Goal: Task Accomplishment & Management: Manage account settings

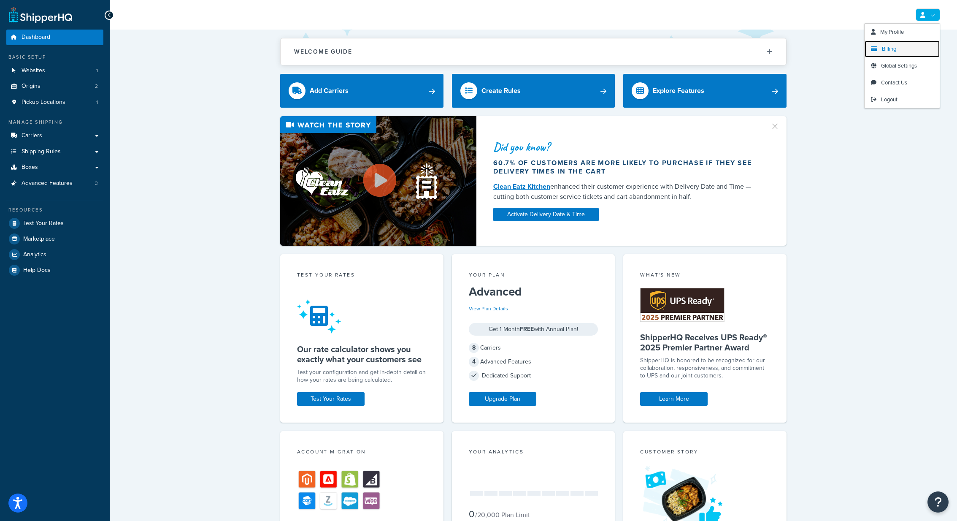
click at [892, 51] on span "Billing" at bounding box center [889, 49] width 14 height 8
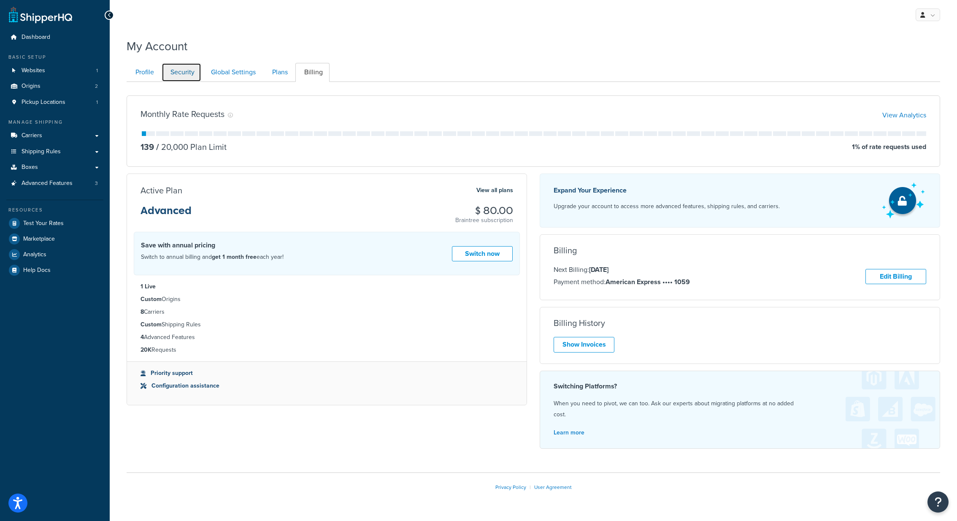
click at [185, 77] on link "Security" at bounding box center [182, 72] width 40 height 19
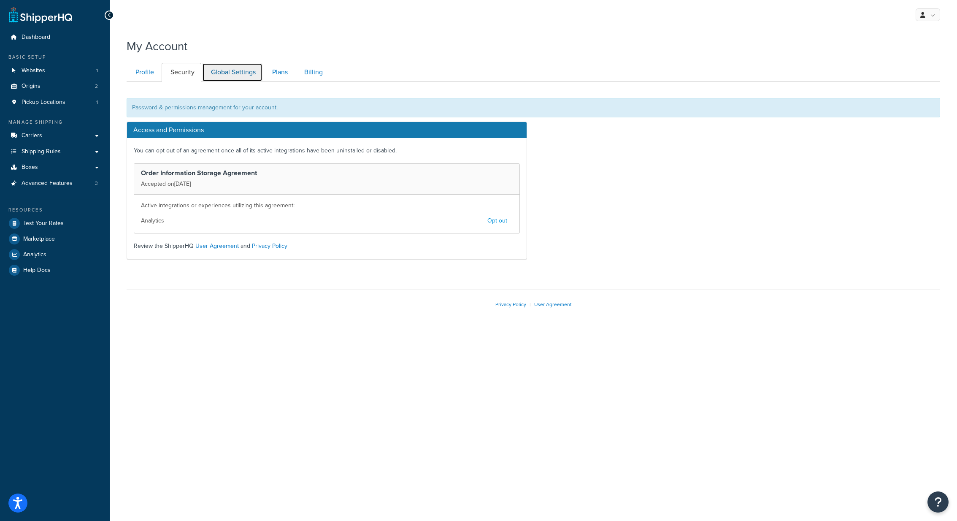
click at [236, 73] on link "Global Settings" at bounding box center [232, 72] width 60 height 19
click at [288, 69] on link "Plans" at bounding box center [278, 72] width 31 height 19
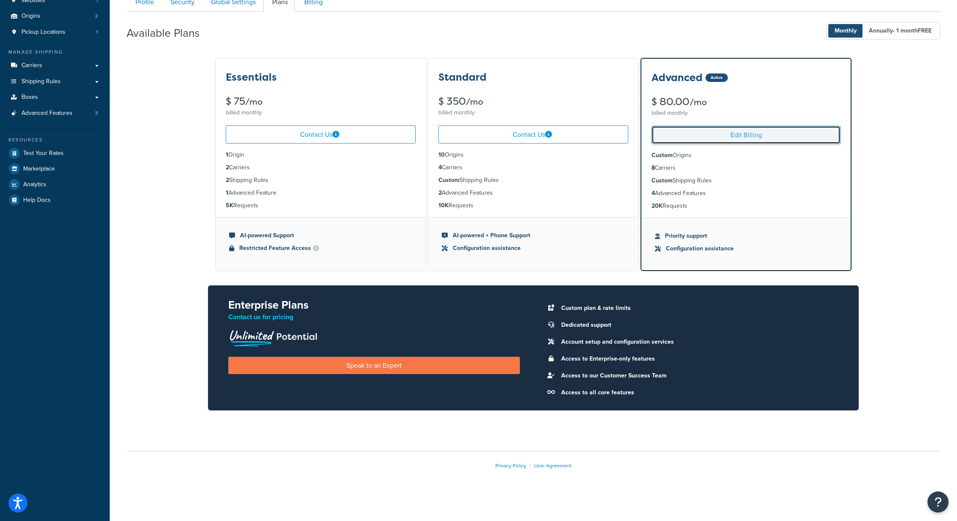
click at [720, 136] on link "Edit Billing" at bounding box center [746, 135] width 189 height 18
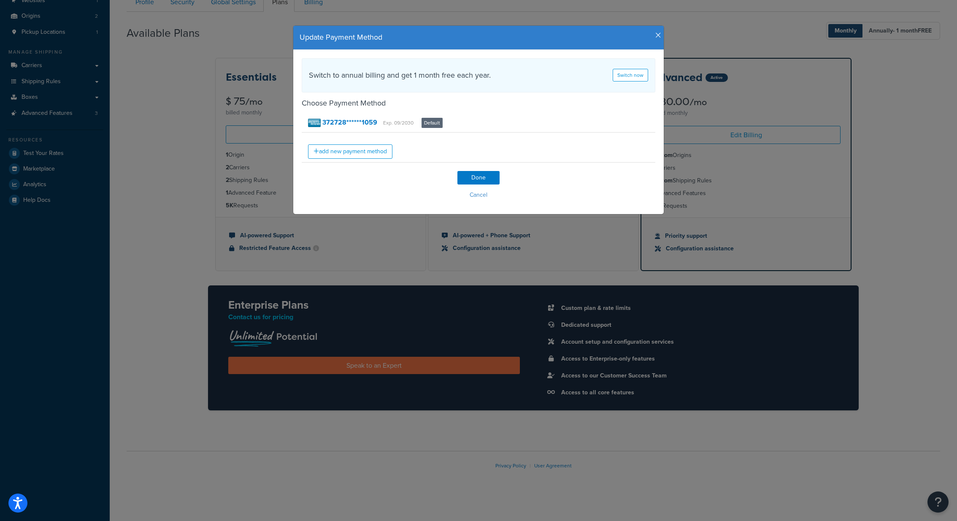
click at [661, 36] on div "Update Payment Method" at bounding box center [478, 38] width 371 height 24
click at [658, 36] on icon "button" at bounding box center [658, 36] width 6 height 8
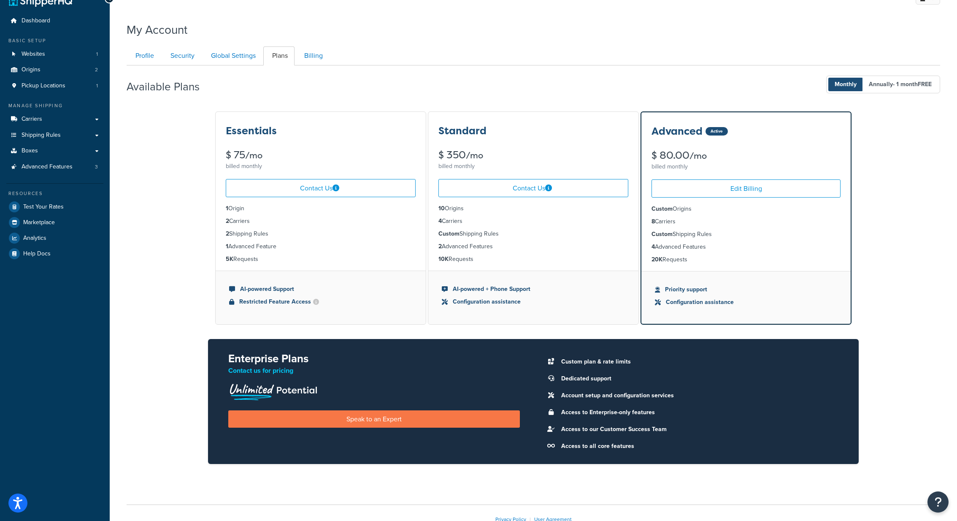
scroll to position [0, 0]
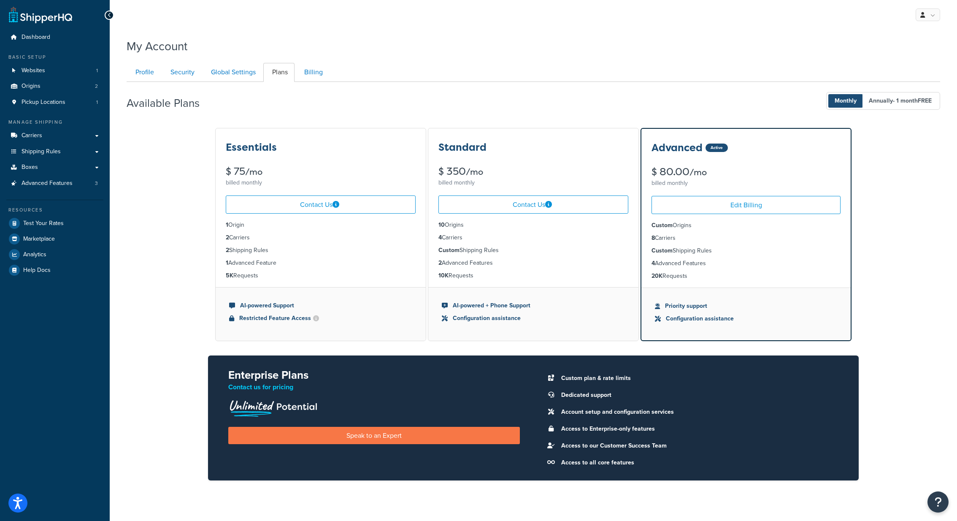
click at [696, 84] on div "Available Plans Monthly Annually - 1 month FREE Essentials $ 75 /mo billed mont…" at bounding box center [534, 288] width 814 height 412
